Goal: Register for event/course

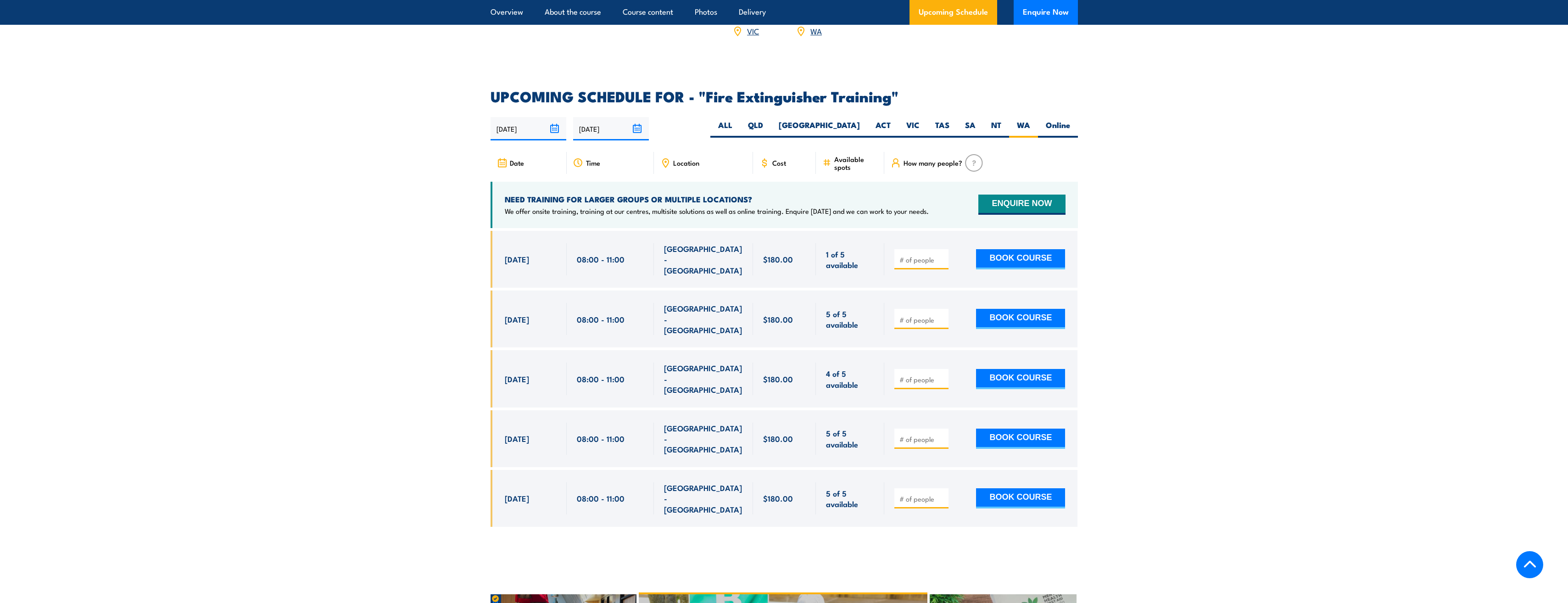
scroll to position [1448, 0]
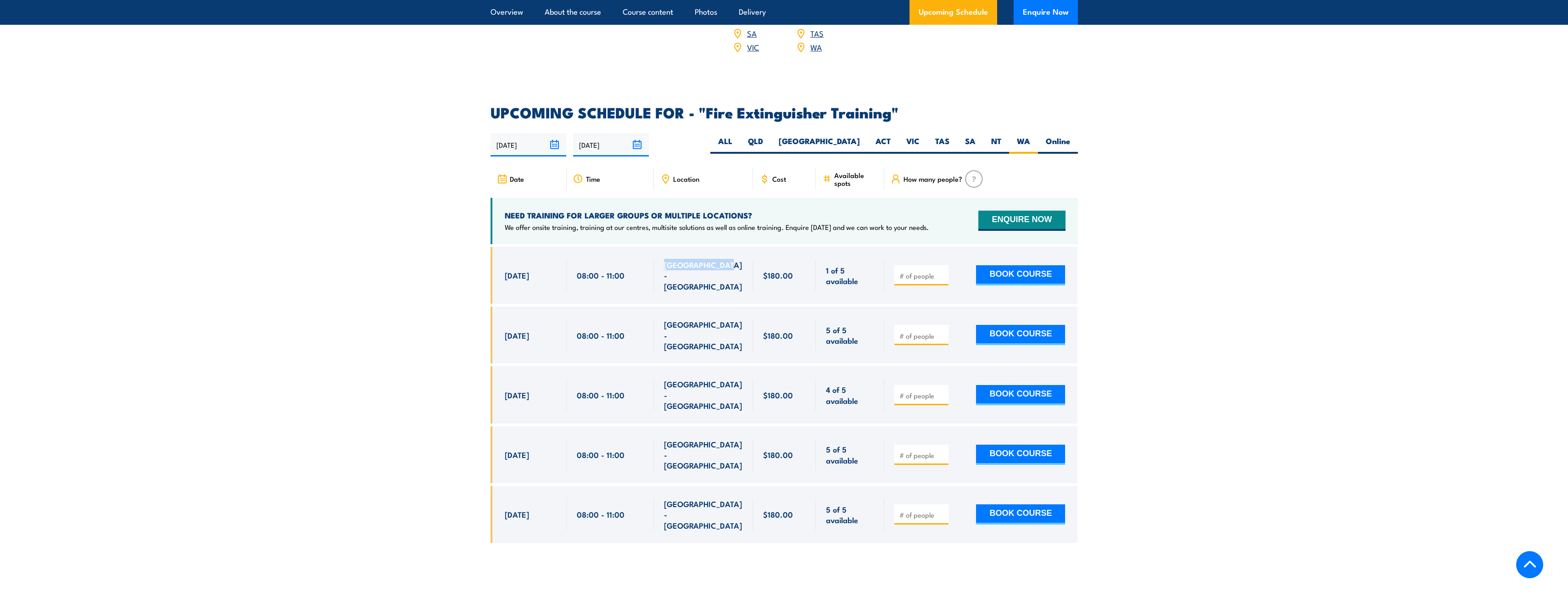
drag, startPoint x: 730, startPoint y: 257, endPoint x: 665, endPoint y: 266, distance: 65.6
click at [665, 263] on div "[GEOGRAPHIC_DATA] - [GEOGRAPHIC_DATA]" at bounding box center [704, 275] width 79 height 32
copy span "[GEOGRAPHIC_DATA] - [GEOGRAPHIC_DATA]"
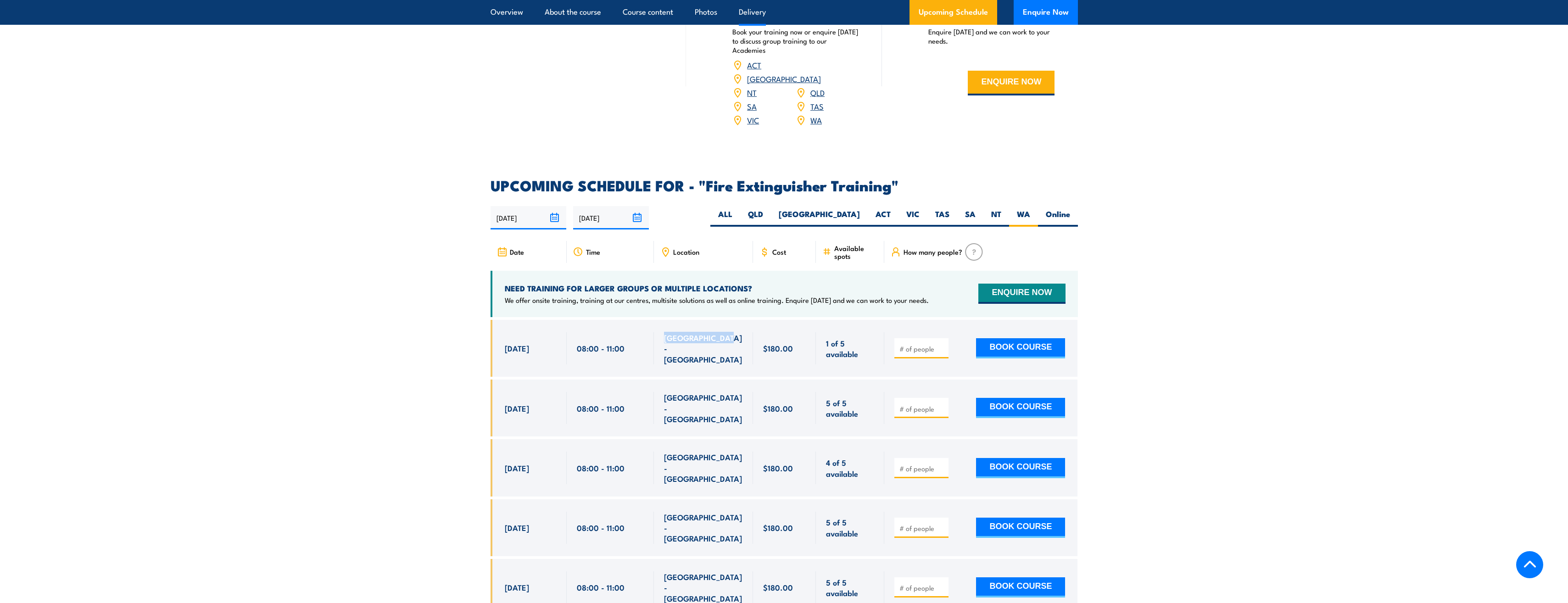
scroll to position [1356, 0]
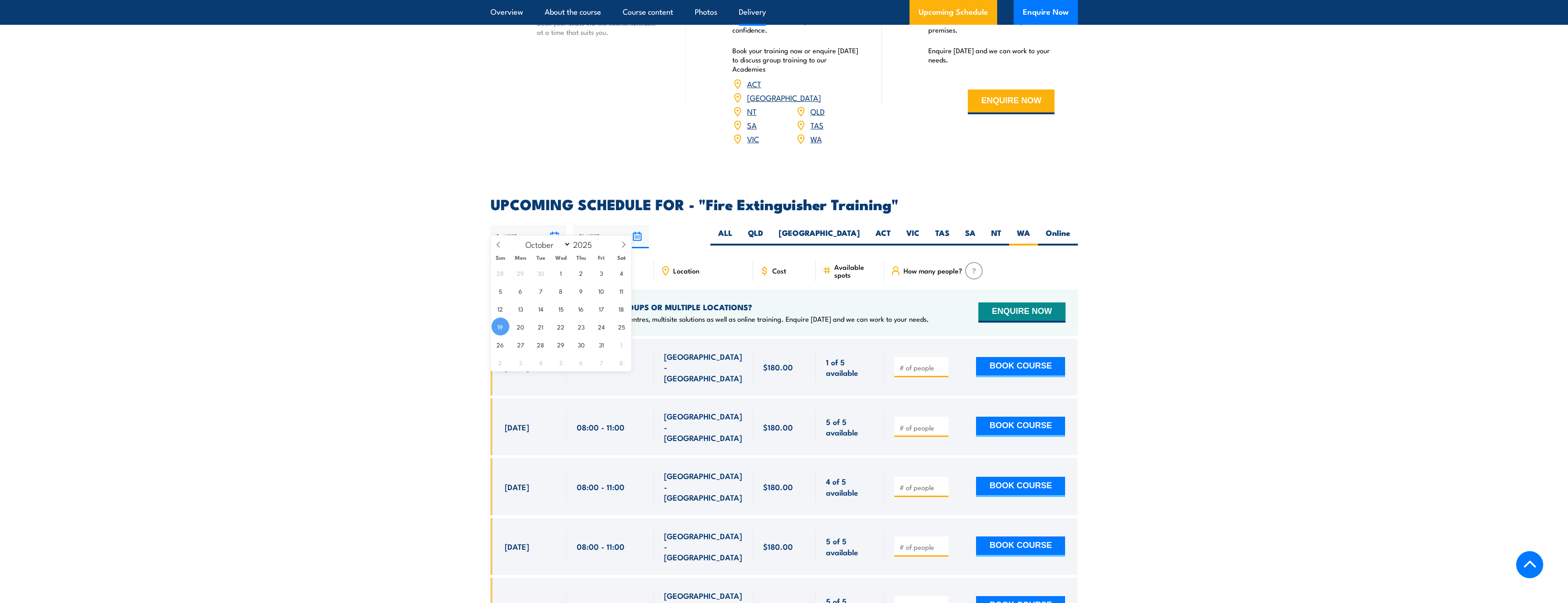
click at [559, 225] on input "19/10/2025" at bounding box center [529, 236] width 76 height 23
click at [500, 248] on span at bounding box center [498, 247] width 15 height 25
select select "8"
click at [502, 329] on span "21" at bounding box center [500, 326] width 18 height 18
type input "[DATE]"
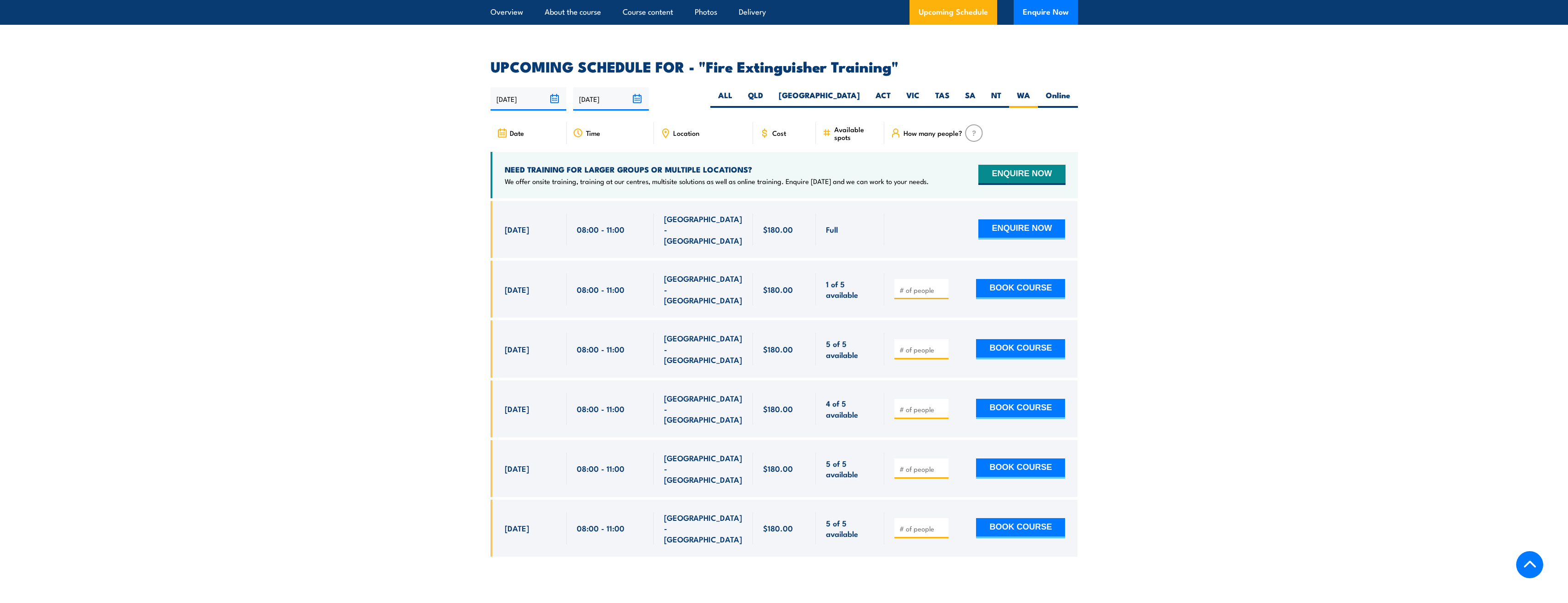
click at [1143, 338] on section "UPCOMING SCHEDULE FOR - "Fire Extinguisher Training" [DATE] [DATE]" at bounding box center [784, 315] width 1568 height 511
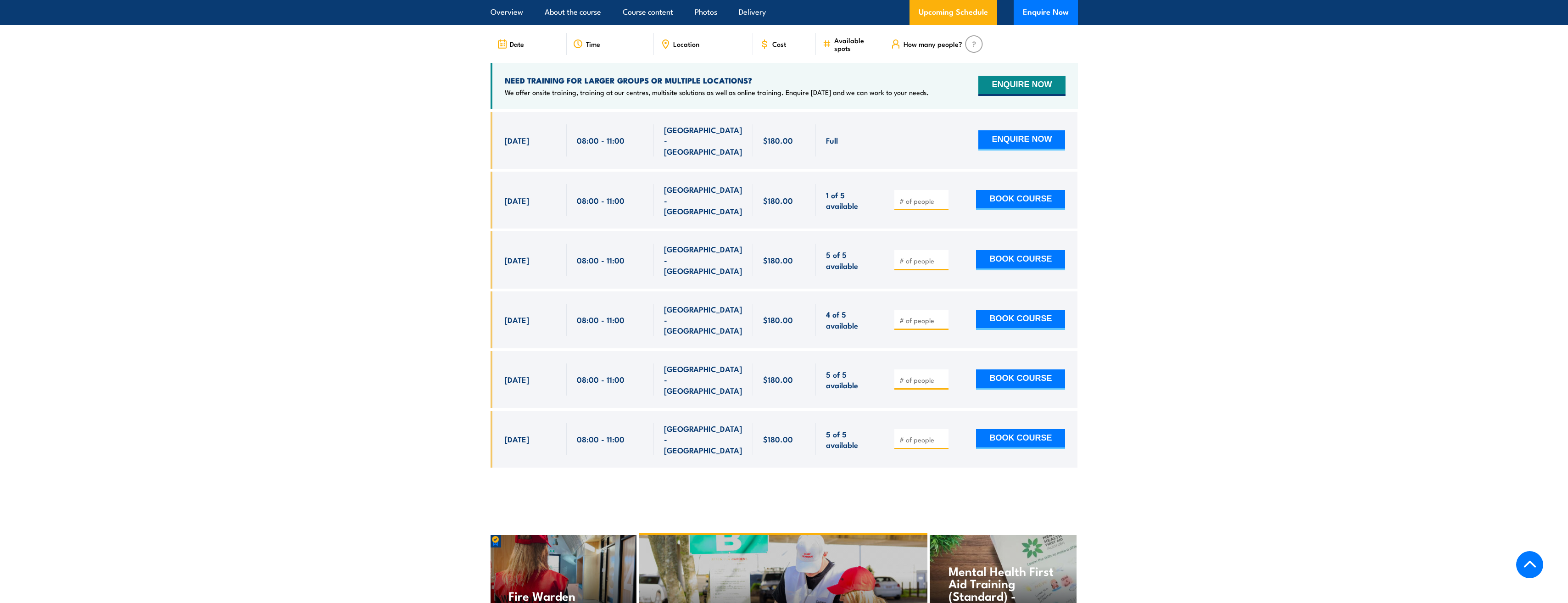
scroll to position [1494, 0]
